Goal: Task Accomplishment & Management: Manage account settings

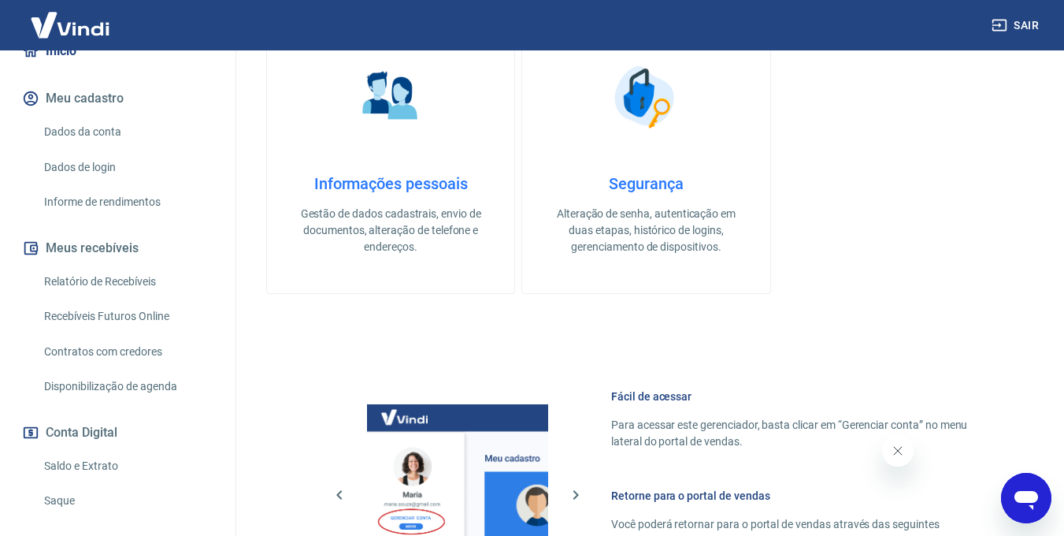
scroll to position [251, 0]
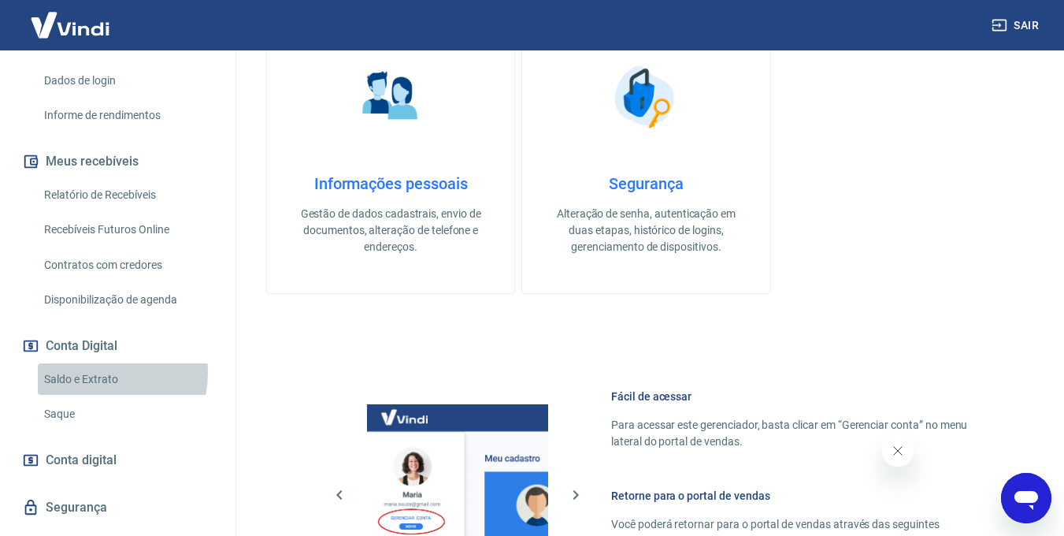
click at [98, 372] on link "Saldo e Extrato" at bounding box center [127, 379] width 179 height 32
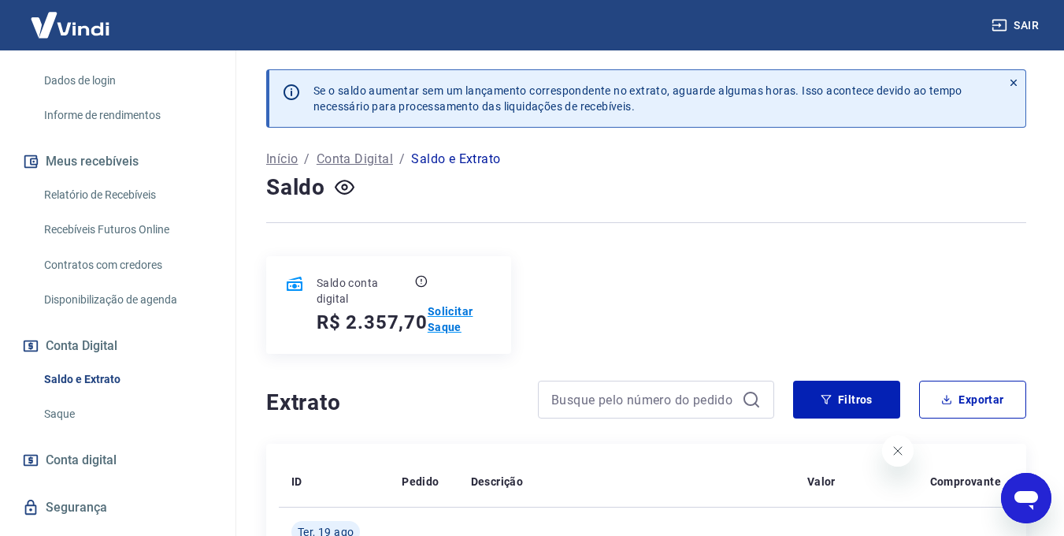
click at [444, 326] on p "Solicitar Saque" at bounding box center [460, 319] width 65 height 32
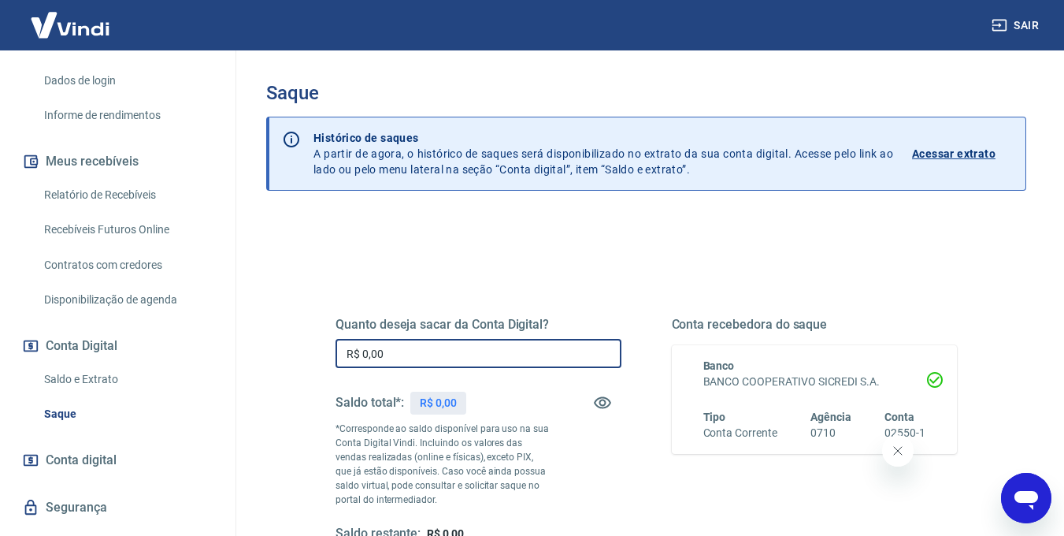
click at [512, 355] on input "R$ 0,00" at bounding box center [479, 353] width 286 height 29
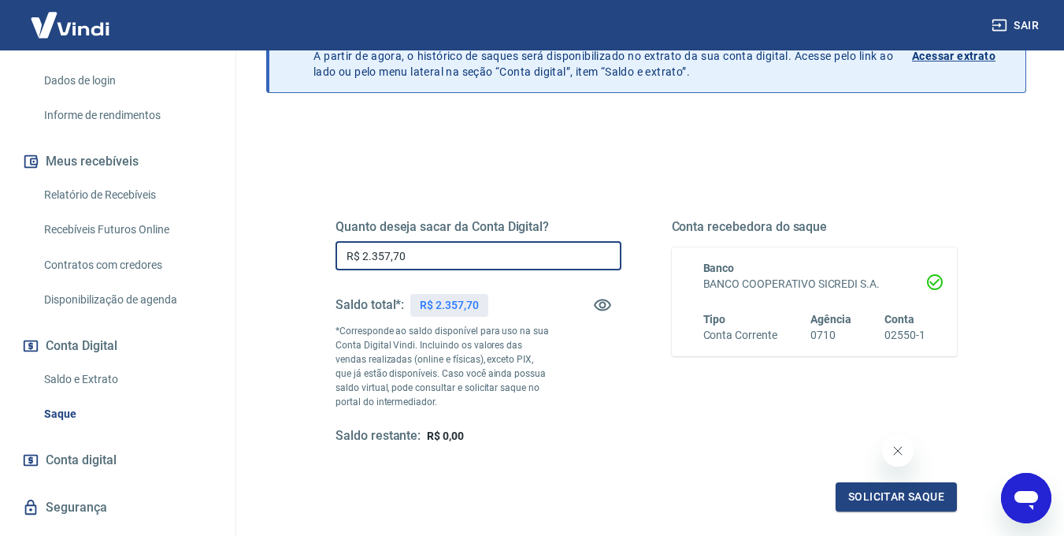
scroll to position [258, 0]
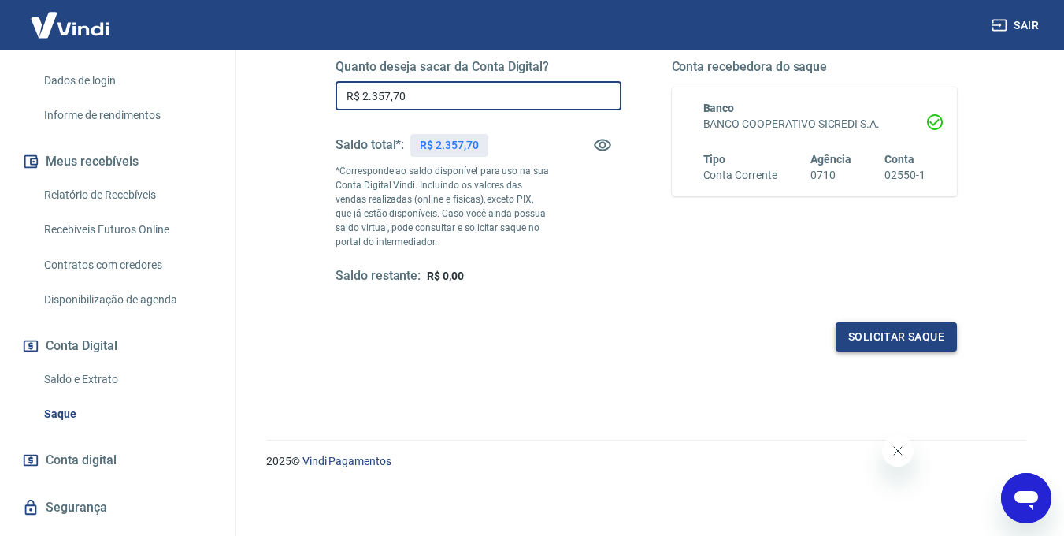
type input "R$ 2.357,70"
click at [873, 343] on button "Solicitar saque" at bounding box center [896, 336] width 121 height 29
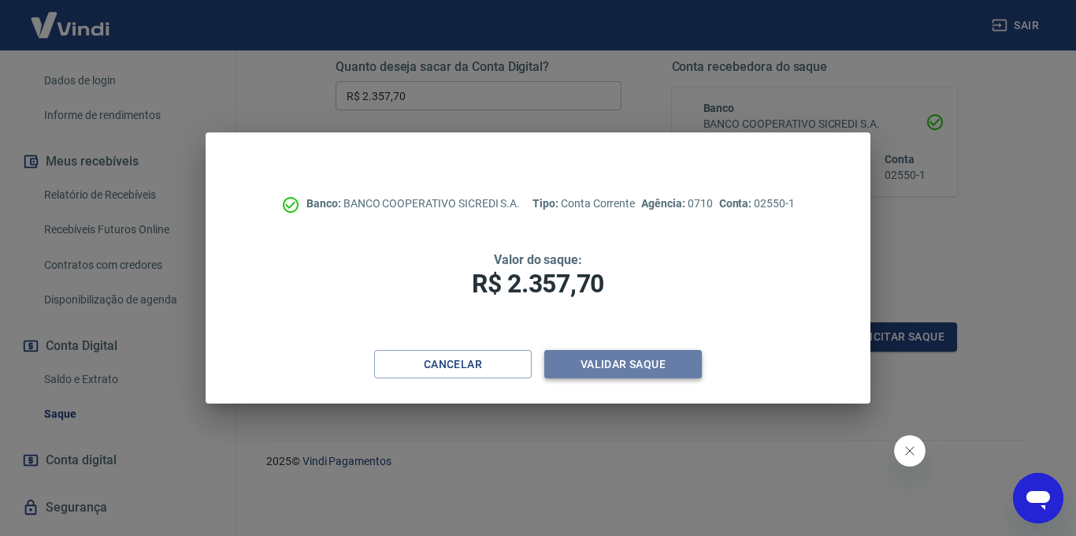
click at [631, 358] on button "Validar saque" at bounding box center [623, 364] width 158 height 29
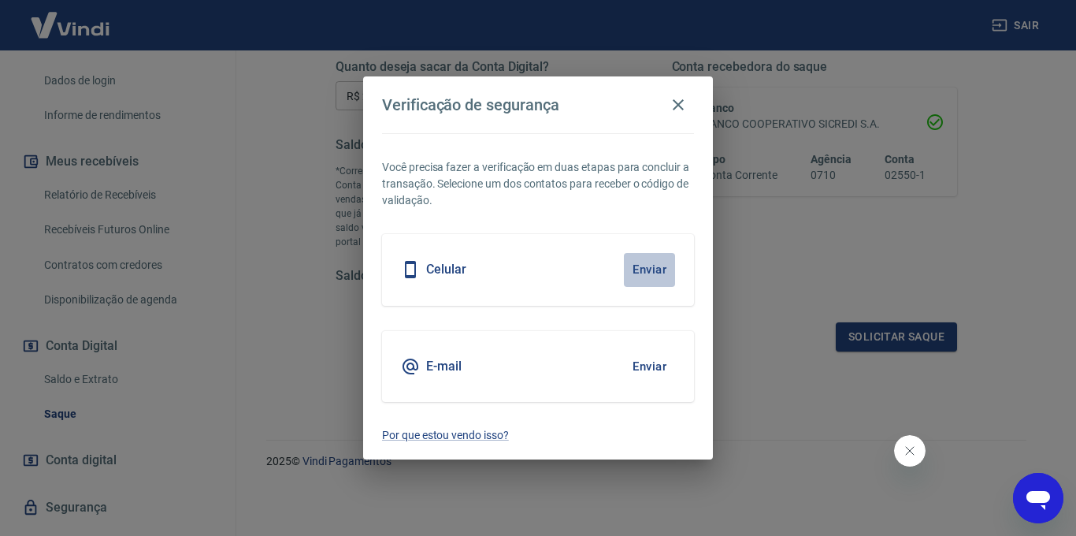
click at [651, 255] on button "Enviar" at bounding box center [649, 269] width 51 height 33
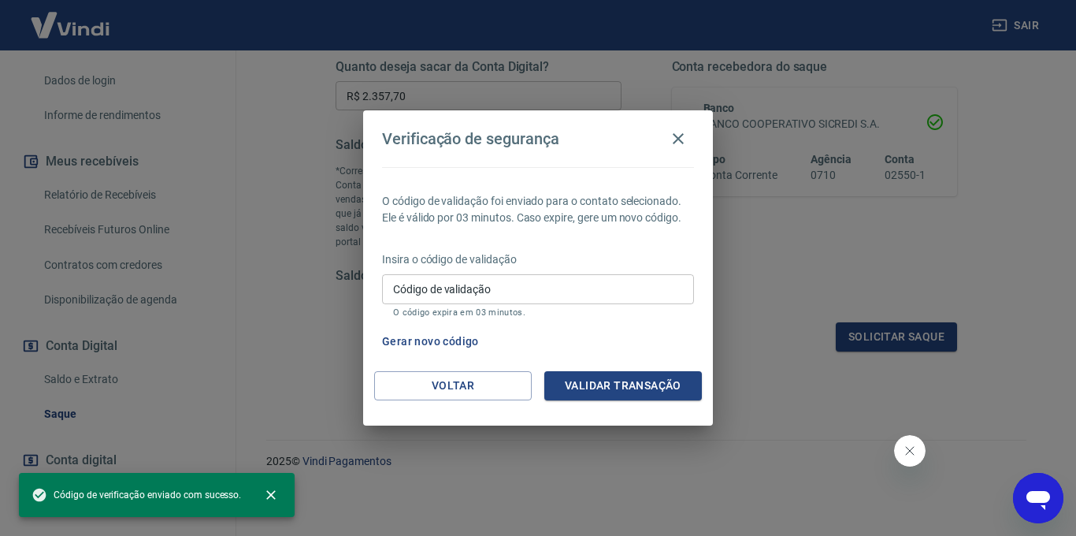
click at [645, 271] on div "Insira o código de validação Código de validação Código de validação O código e…" at bounding box center [538, 285] width 312 height 69
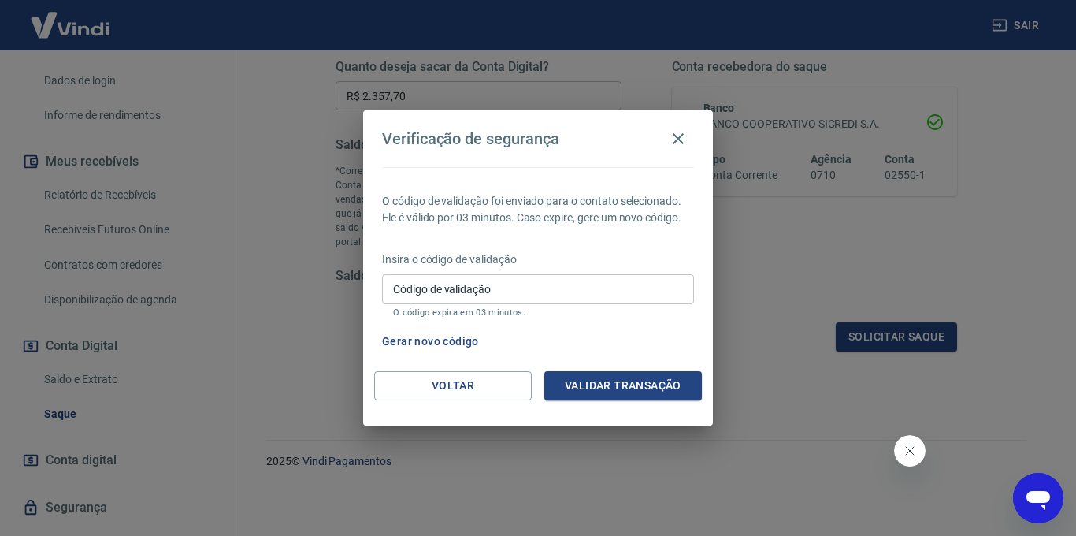
click at [593, 280] on input "Código de validação" at bounding box center [538, 288] width 312 height 29
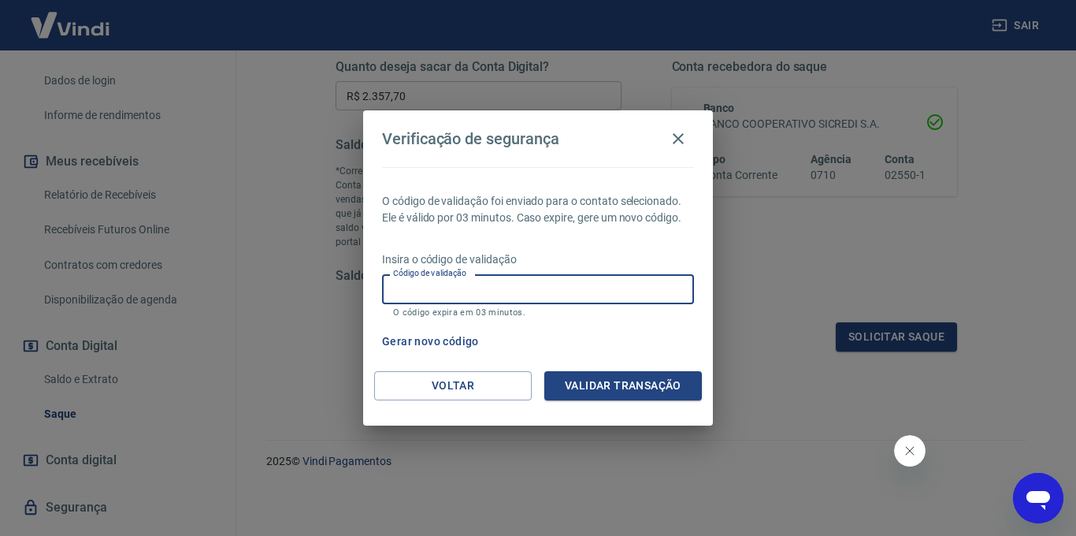
click at [593, 280] on input "Código de validação" at bounding box center [538, 288] width 312 height 29
click at [631, 344] on div "Gerar novo código" at bounding box center [535, 341] width 318 height 29
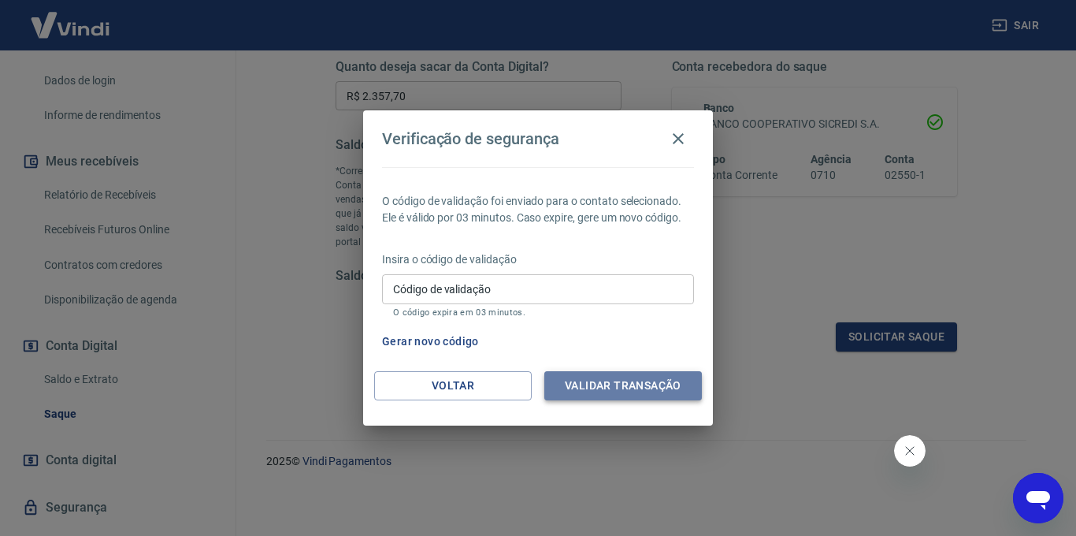
click at [608, 390] on button "Validar transação" at bounding box center [623, 385] width 158 height 29
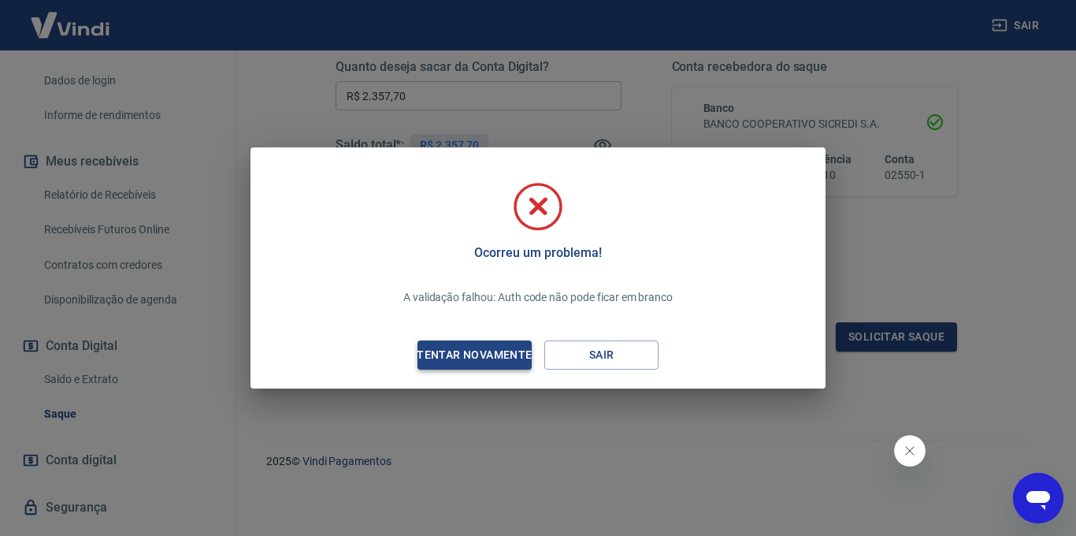
click at [473, 358] on div "Tentar novamente" at bounding box center [474, 355] width 153 height 20
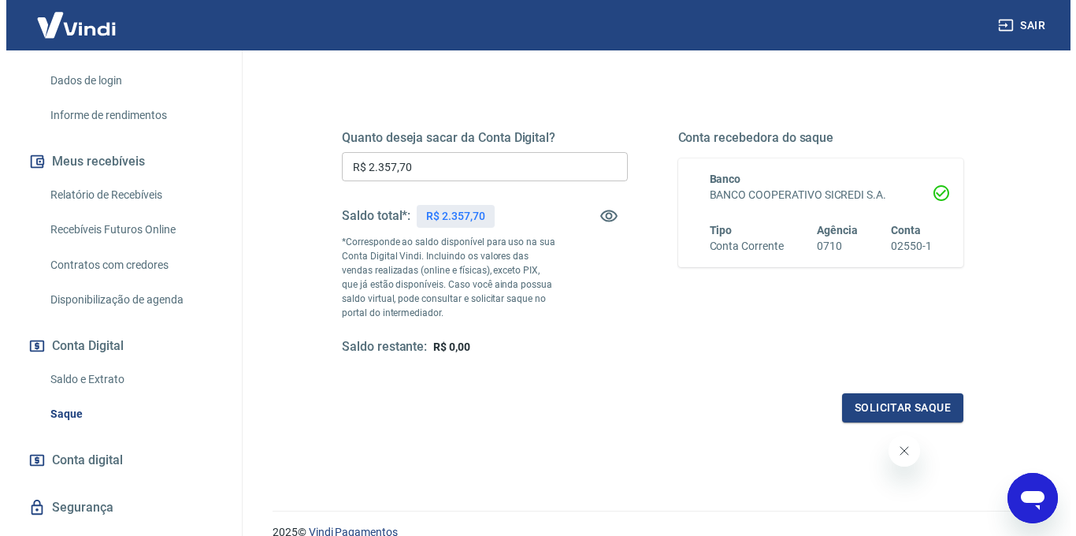
scroll to position [186, 0]
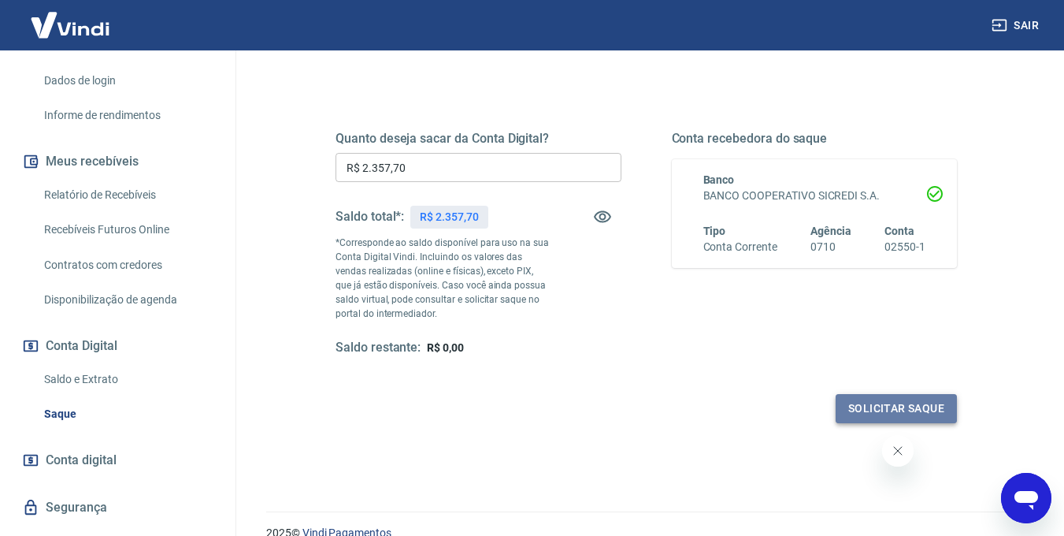
click at [883, 417] on button "Solicitar saque" at bounding box center [896, 408] width 121 height 29
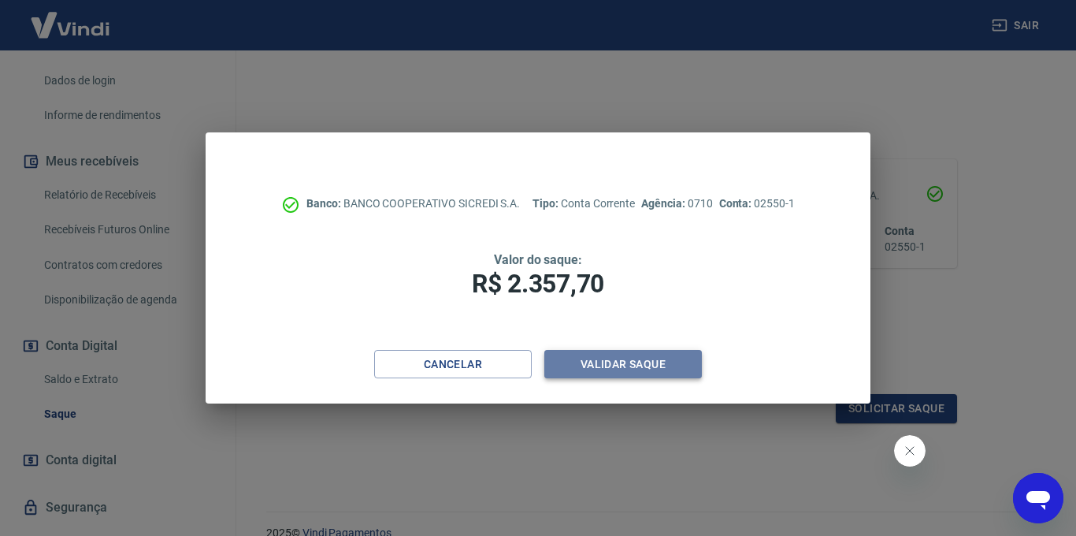
click at [619, 367] on button "Validar saque" at bounding box center [623, 364] width 158 height 29
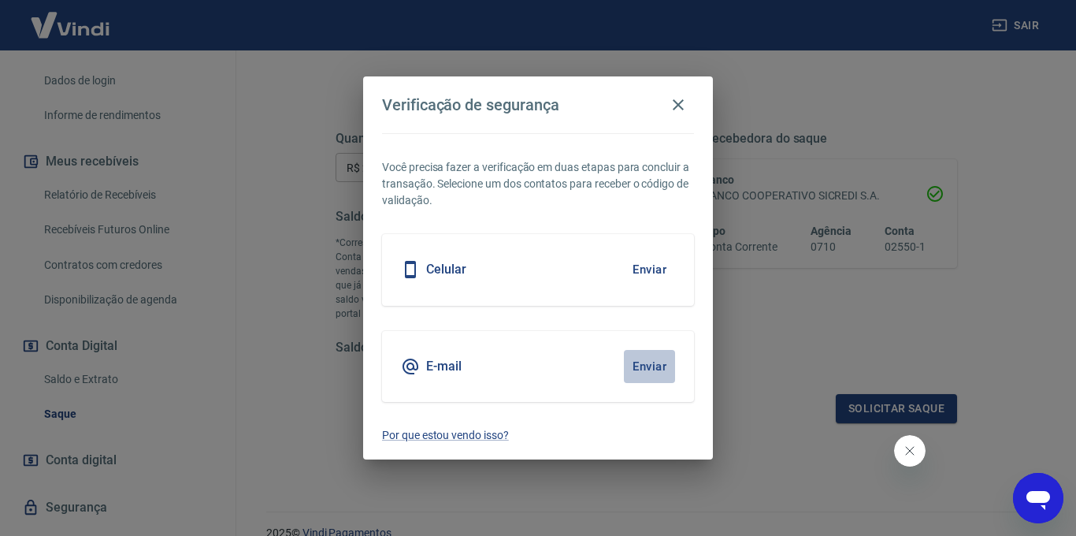
click at [646, 370] on button "Enviar" at bounding box center [649, 366] width 51 height 33
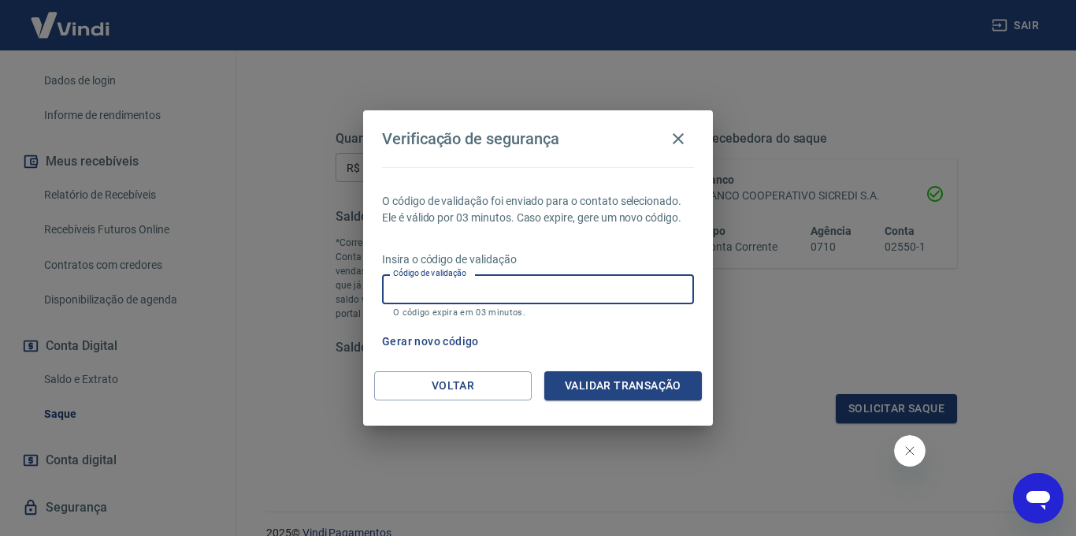
click at [546, 290] on input "Código de validação" at bounding box center [538, 288] width 312 height 29
type input "682655"
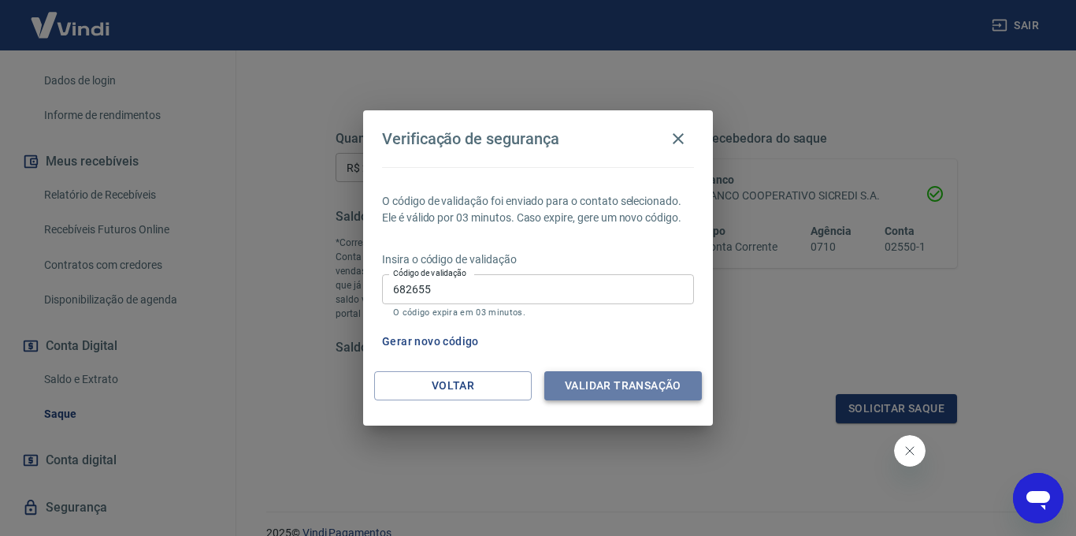
click at [665, 392] on button "Validar transação" at bounding box center [623, 385] width 158 height 29
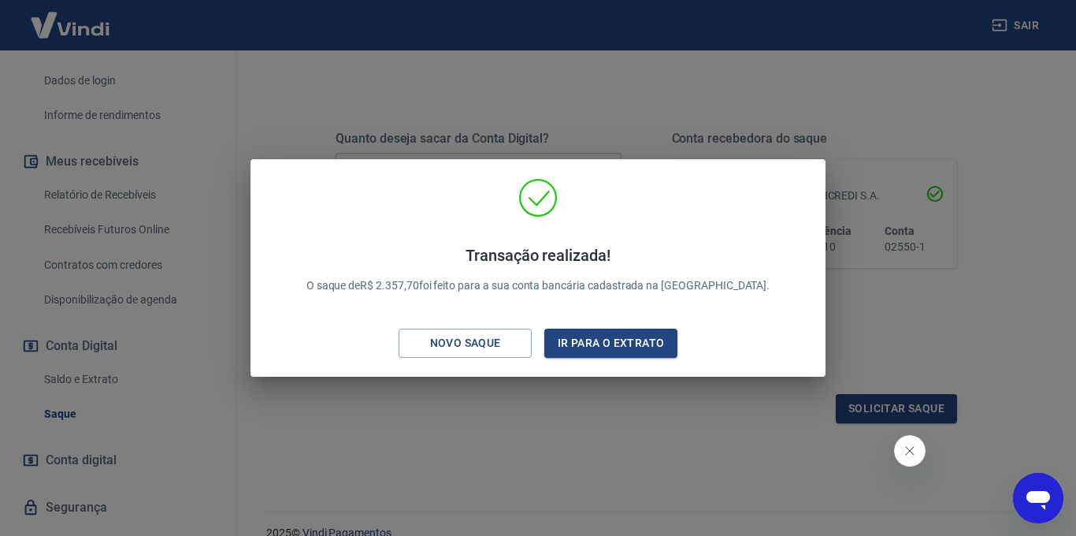
click at [564, 406] on div "Transação realizada! O saque de R$ 2.357,70 foi feito para a sua conta bancária…" at bounding box center [538, 268] width 1076 height 536
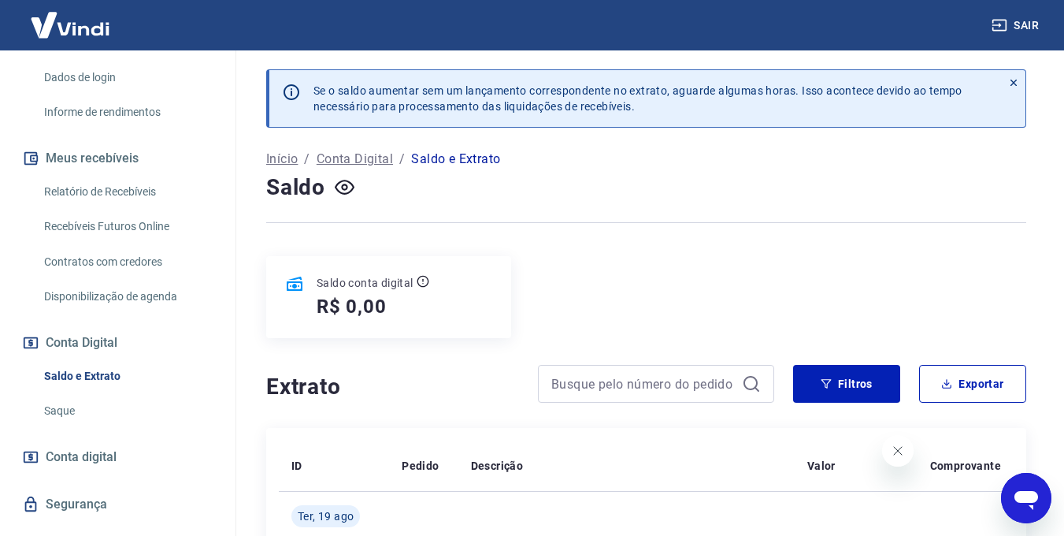
scroll to position [257, 0]
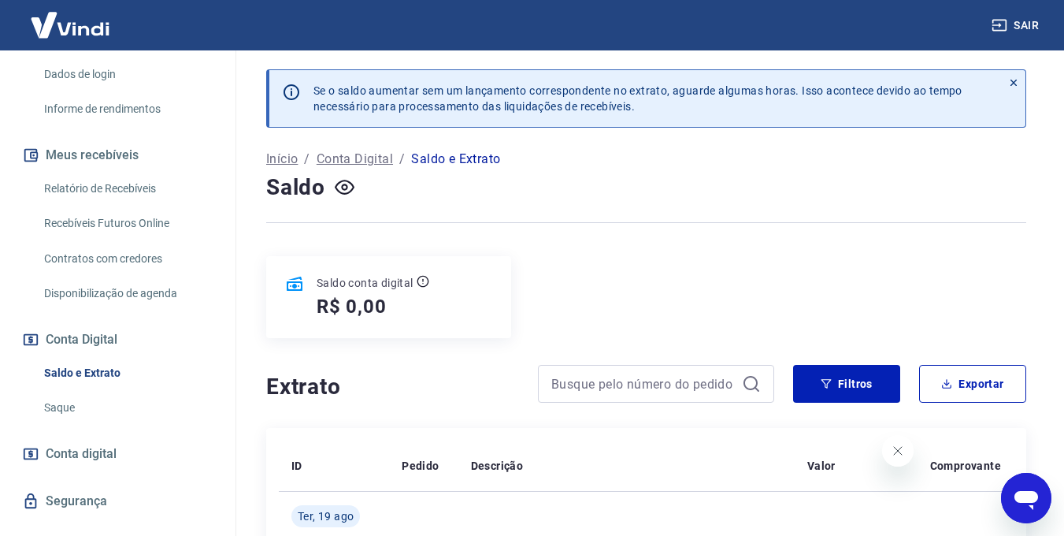
click at [113, 228] on link "Recebíveis Futuros Online" at bounding box center [127, 223] width 179 height 32
